Goal: Navigation & Orientation: Find specific page/section

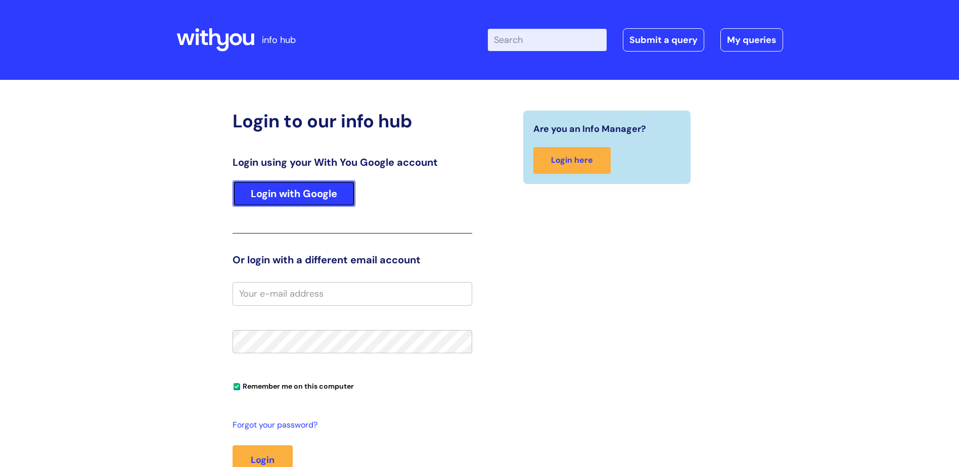
click at [294, 185] on link "Login with Google" at bounding box center [294, 194] width 123 height 26
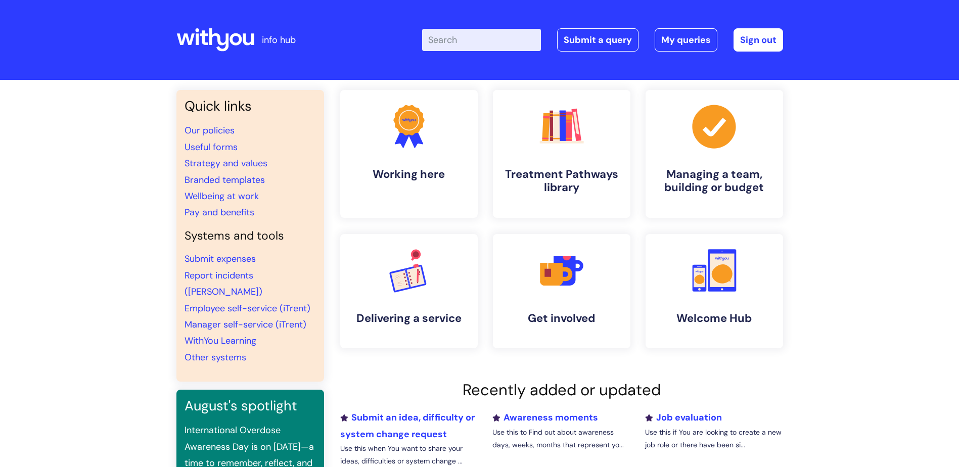
click at [119, 308] on div "Quick links Our policies Useful forms Strategy and values Branded templates Wel…" at bounding box center [479, 346] width 959 height 533
click at [253, 302] on link "Employee self-service (iTrent)" at bounding box center [248, 308] width 126 height 12
click at [228, 335] on link "WithYou Learning" at bounding box center [221, 341] width 72 height 12
